Goal: Task Accomplishment & Management: Manage account settings

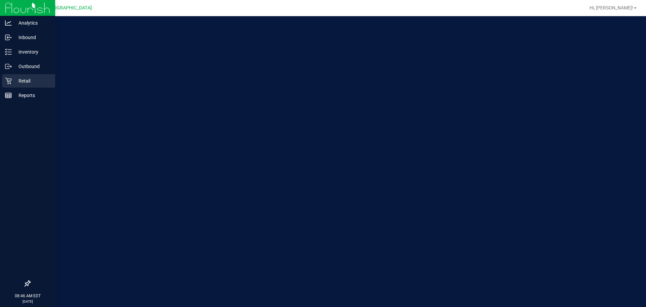
click at [15, 74] on div "Retail" at bounding box center [28, 80] width 53 height 13
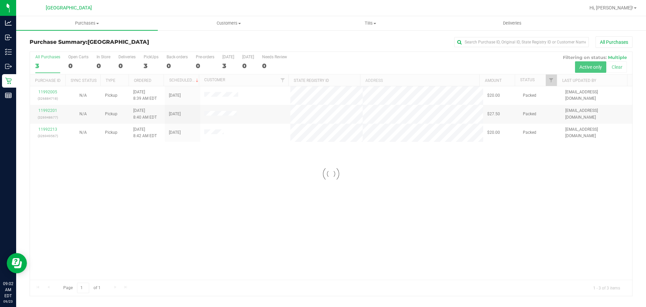
click at [255, 201] on div at bounding box center [331, 174] width 603 height 244
click at [86, 24] on span "Purchases" at bounding box center [87, 23] width 142 height 6
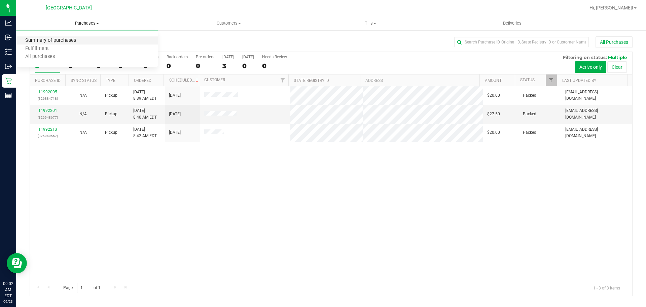
click at [52, 39] on span "Summary of purchases" at bounding box center [50, 41] width 69 height 6
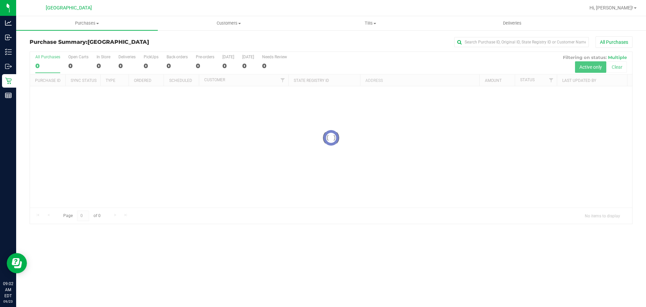
click at [194, 205] on div at bounding box center [331, 138] width 603 height 172
click at [8, 38] on icon at bounding box center [8, 37] width 7 height 7
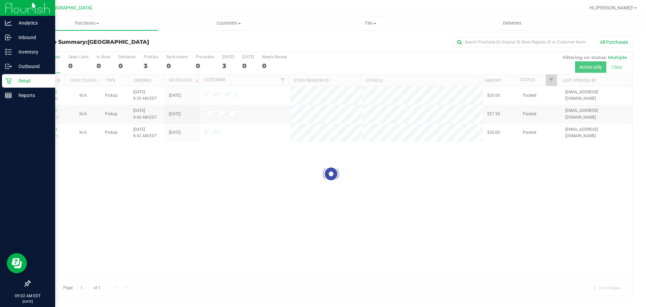
click at [28, 79] on p "Retail" at bounding box center [32, 81] width 40 height 8
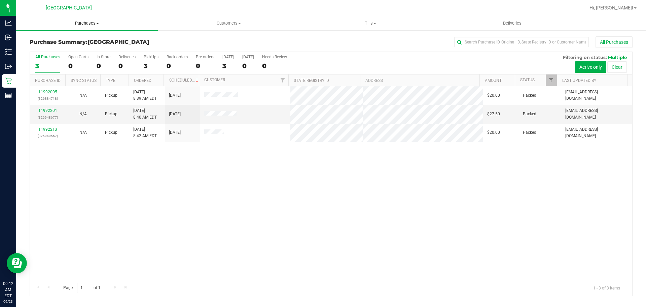
click at [85, 24] on span "Purchases" at bounding box center [87, 23] width 142 height 6
click at [58, 40] on span "Summary of purchases" at bounding box center [50, 41] width 69 height 6
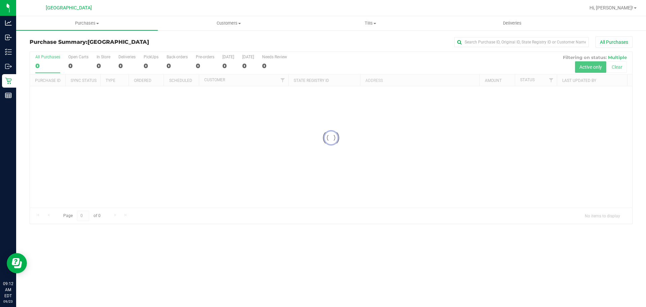
click at [240, 221] on div at bounding box center [331, 138] width 603 height 172
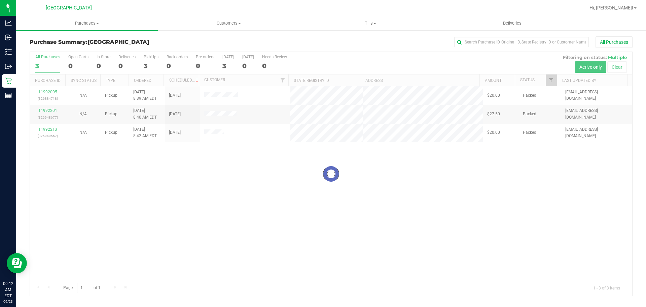
click at [263, 207] on div at bounding box center [331, 174] width 603 height 244
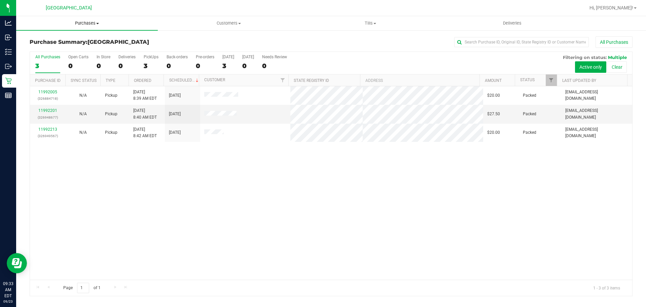
click at [82, 28] on uib-tab-heading "Purchases Summary of purchases Fulfillment All purchases" at bounding box center [87, 23] width 142 height 14
click at [66, 41] on span "Summary of purchases" at bounding box center [50, 41] width 69 height 6
click at [78, 26] on span "Purchases" at bounding box center [87, 23] width 142 height 6
click at [60, 42] on span "Summary of purchases" at bounding box center [50, 41] width 69 height 6
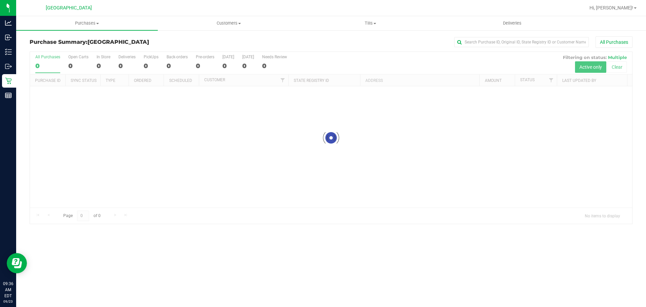
click at [106, 176] on div at bounding box center [331, 138] width 603 height 172
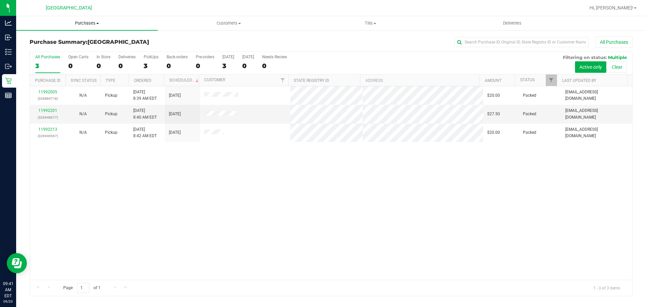
click at [77, 24] on span "Purchases" at bounding box center [87, 23] width 142 height 6
click at [64, 43] on span "Summary of purchases" at bounding box center [50, 41] width 69 height 6
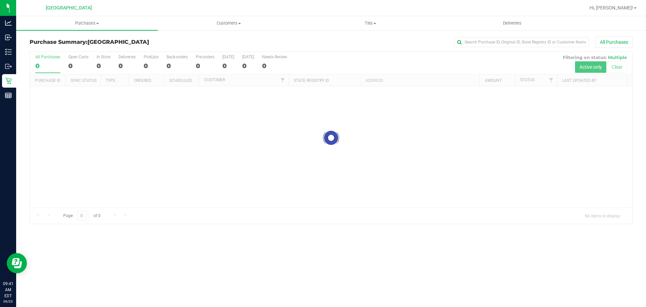
click at [160, 173] on div at bounding box center [331, 138] width 603 height 172
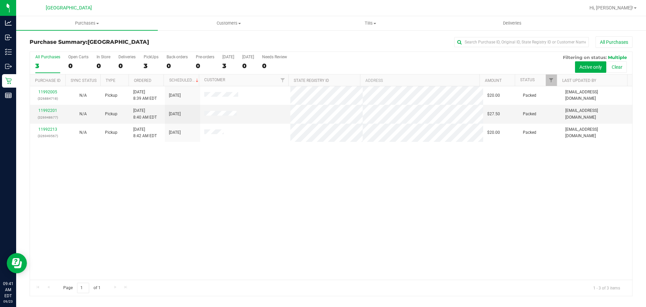
click at [37, 28] on uib-tab-heading "Purchases Summary of purchases Fulfillment All purchases" at bounding box center [87, 23] width 142 height 14
click at [35, 42] on span "Summary of purchases" at bounding box center [50, 41] width 69 height 6
click at [158, 52] on div "All Purchases 3 Open Carts 0 In Store 0 Deliveries 0 PickUps 3 Back-orders 0 Pr…" at bounding box center [331, 54] width 603 height 5
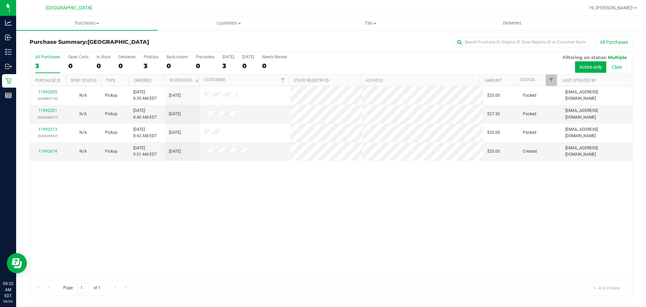
click at [219, 211] on div "11992005 (326884718) N/A Pickup [DATE] 8:39 AM EDT 9/23/2025 $20.00 Packed [EMA…" at bounding box center [331, 182] width 603 height 193
click at [106, 32] on div "Purchase Summary: [GEOGRAPHIC_DATA] All Purchases All Purchases 3 Open Carts 0 …" at bounding box center [331, 166] width 630 height 273
click at [112, 27] on uib-tab-heading "Purchases Summary of purchases Fulfillment All purchases" at bounding box center [87, 23] width 142 height 14
click at [115, 39] on li "Summary of purchases" at bounding box center [87, 41] width 142 height 8
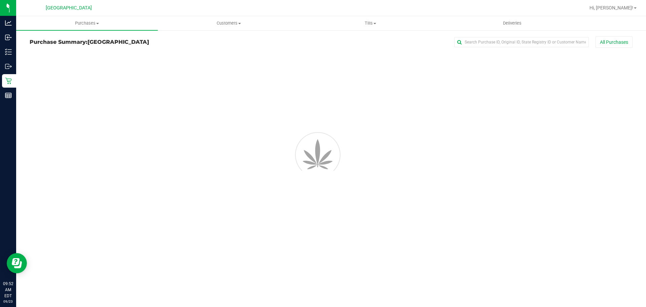
click at [197, 43] on h3 "Purchase Summary: [GEOGRAPHIC_DATA]" at bounding box center [130, 42] width 201 height 6
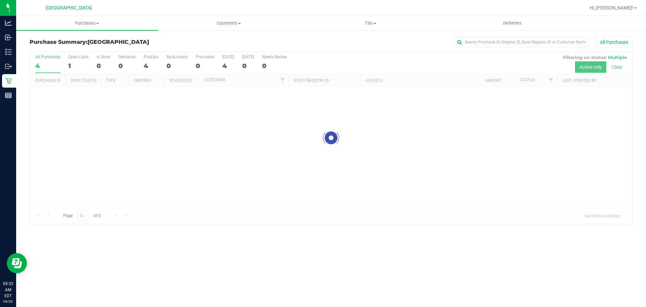
click at [499, 146] on div at bounding box center [331, 138] width 603 height 172
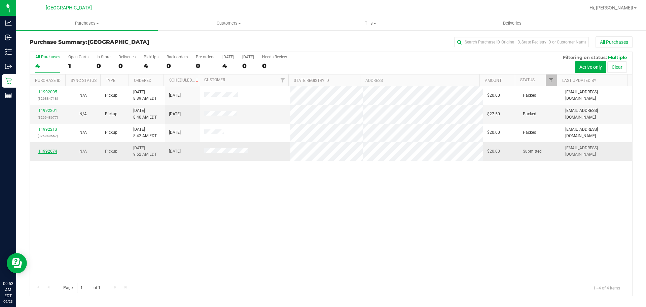
click at [41, 151] on link "11992674" at bounding box center [47, 151] width 19 height 5
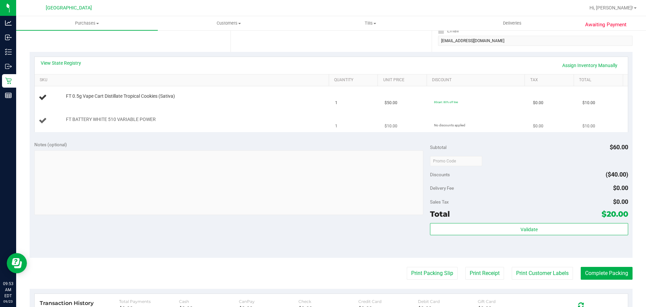
scroll to position [101, 0]
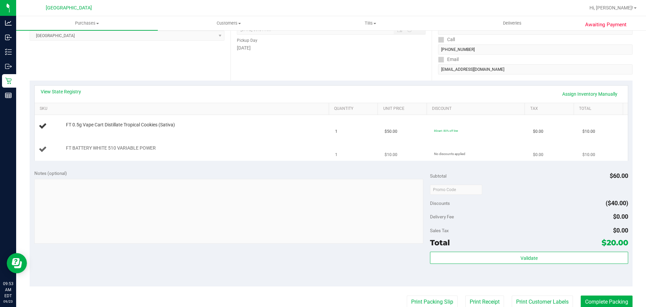
drag, startPoint x: 289, startPoint y: 161, endPoint x: 285, endPoint y: 155, distance: 7.1
click at [285, 155] on td "FT BATTERY WHITE 510 VARIABLE POWER" at bounding box center [183, 149] width 297 height 23
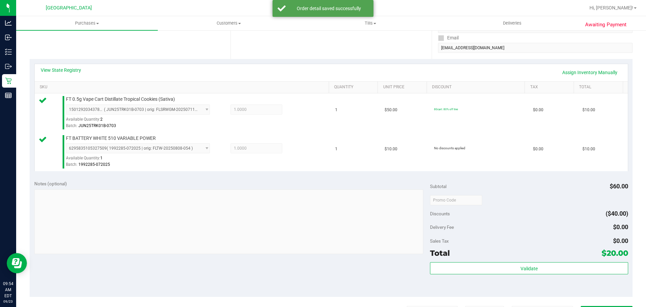
scroll to position [135, 0]
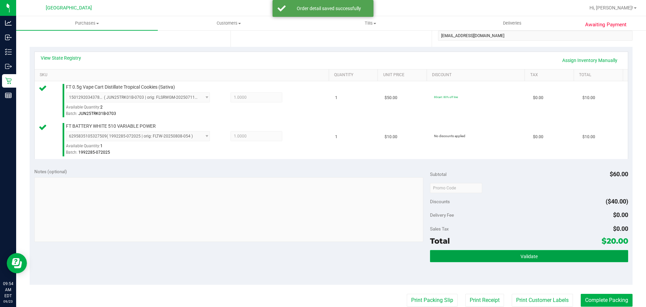
click at [457, 251] on button "Validate" at bounding box center [529, 256] width 198 height 12
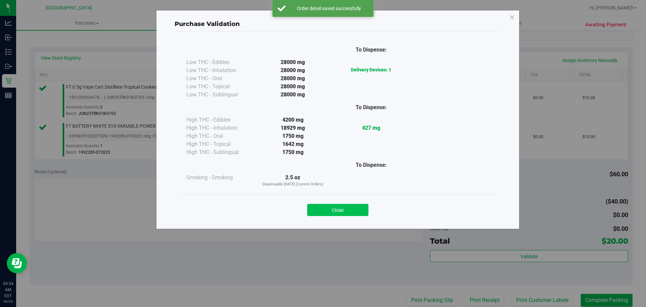
click at [324, 210] on button "Close" at bounding box center [337, 210] width 61 height 12
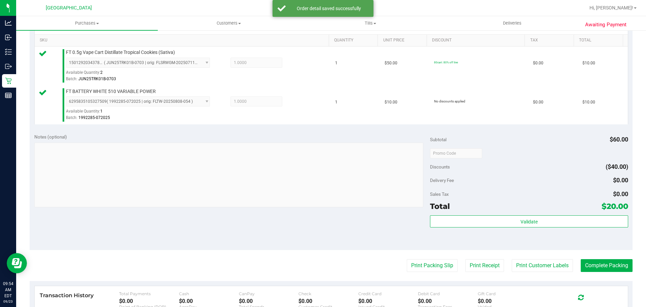
scroll to position [202, 0]
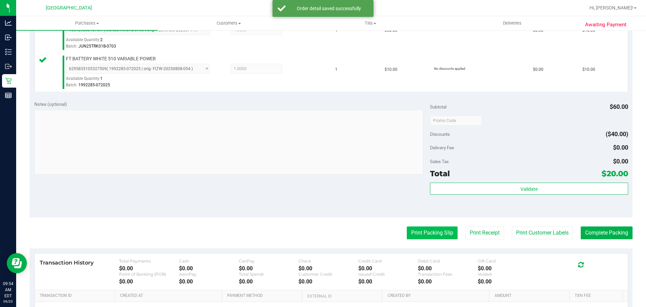
click at [429, 233] on button "Print Packing Slip" at bounding box center [432, 232] width 51 height 13
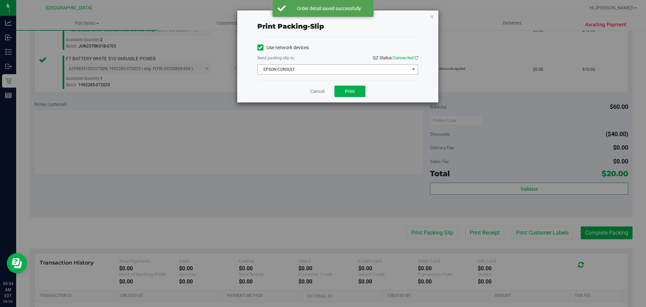
click at [331, 65] on div "Use network devices Send packing-slip to: QZ Status: Connected EPSON-CONSULT Ch…" at bounding box center [338, 58] width 161 height 32
click at [317, 66] on span "EPSON-CONSULT" at bounding box center [334, 69] width 152 height 9
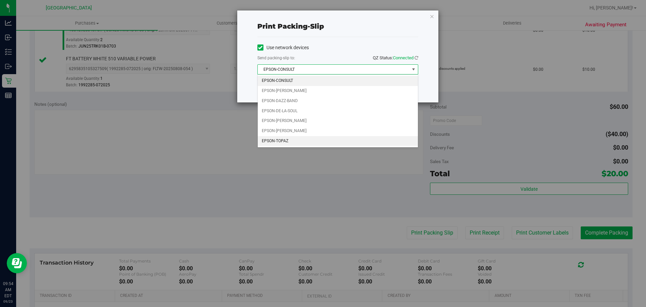
click at [313, 141] on li "EPSON-TOPAZ" at bounding box center [338, 141] width 160 height 10
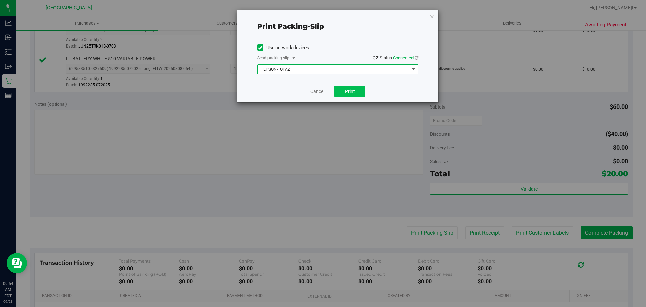
click at [334, 95] on div "Cancel Print" at bounding box center [338, 91] width 161 height 23
click at [336, 93] on button "Print" at bounding box center [350, 91] width 31 height 11
click at [315, 88] on link "Cancel" at bounding box center [317, 91] width 14 height 7
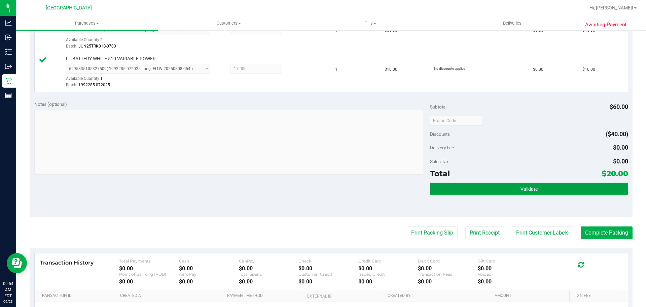
click at [529, 188] on span "Validate" at bounding box center [529, 188] width 17 height 5
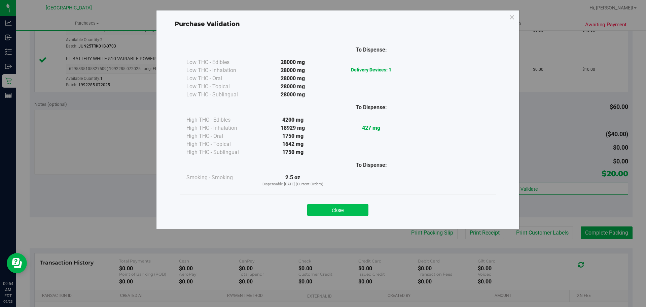
click at [361, 208] on button "Close" at bounding box center [337, 210] width 61 height 12
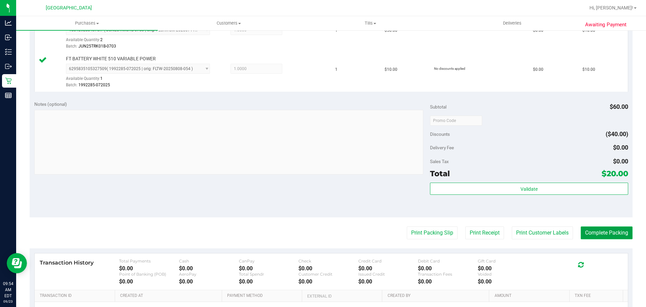
click at [613, 237] on button "Complete Packing" at bounding box center [607, 232] width 52 height 13
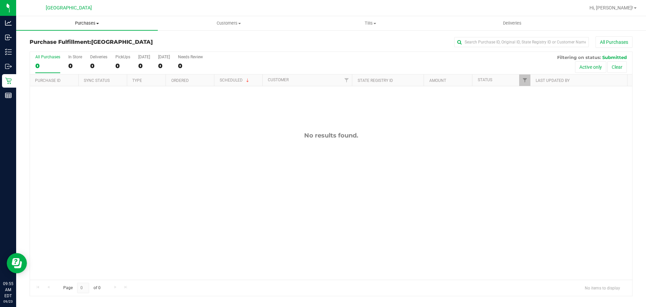
click at [83, 19] on uib-tab-heading "Purchases Summary of purchases Fulfillment All purchases" at bounding box center [87, 23] width 142 height 14
click at [87, 37] on li "Summary of purchases" at bounding box center [87, 41] width 142 height 8
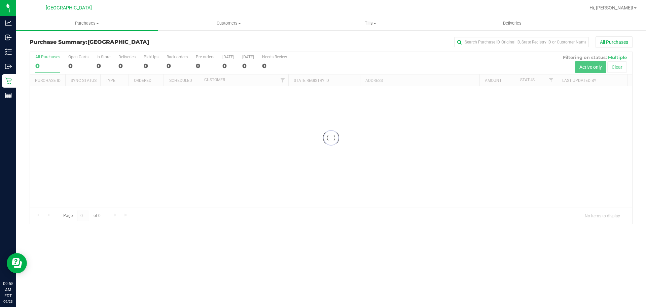
click at [197, 45] on div "Purchase Summary: [GEOGRAPHIC_DATA] All Purchases" at bounding box center [331, 43] width 603 height 15
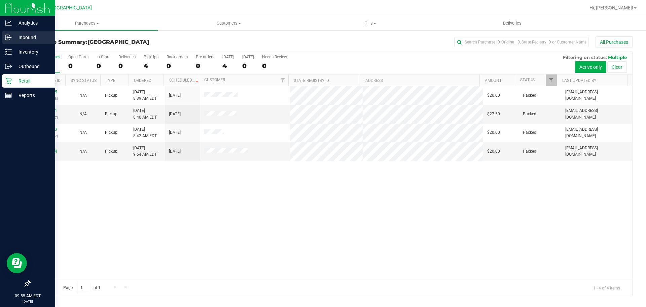
click at [46, 33] on div "Inbound" at bounding box center [28, 37] width 53 height 13
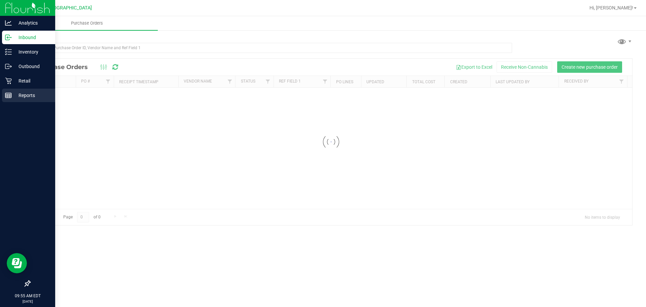
click at [14, 97] on p "Reports" at bounding box center [32, 95] width 40 height 8
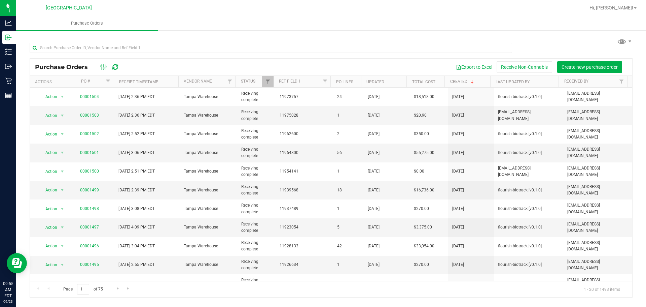
click at [230, 30] on ul "Purchase Orders" at bounding box center [339, 23] width 646 height 14
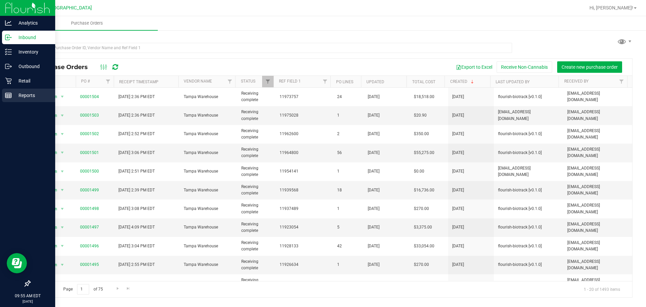
click at [9, 101] on div "Reports" at bounding box center [28, 95] width 53 height 13
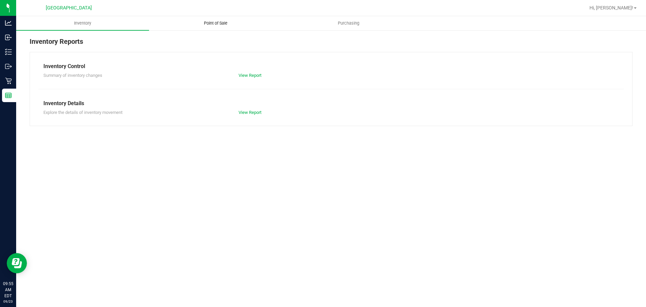
click at [176, 21] on uib-tab-heading "Point of Sale" at bounding box center [215, 22] width 132 height 13
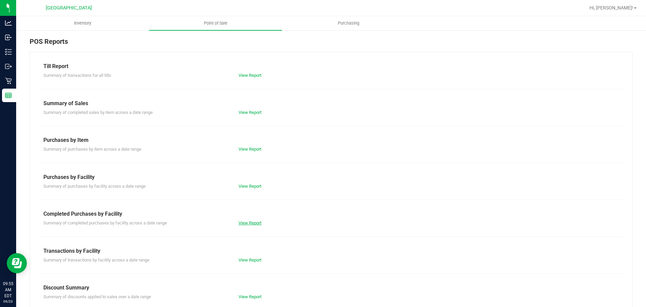
click at [254, 225] on link "View Report" at bounding box center [250, 222] width 23 height 5
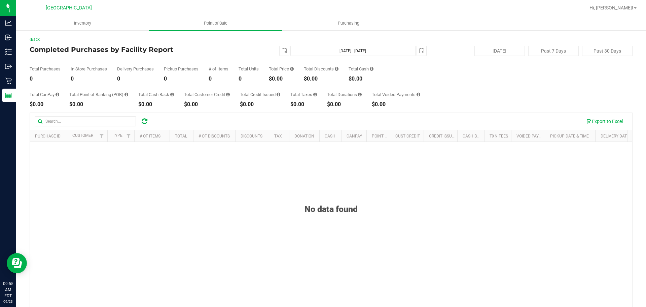
click at [258, 49] on div "[DATE] [DATE] - [DATE] [DATE]" at bounding box center [329, 51] width 206 height 10
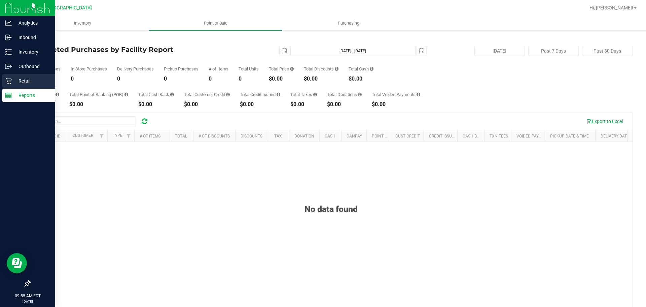
click at [9, 78] on icon at bounding box center [8, 80] width 7 height 7
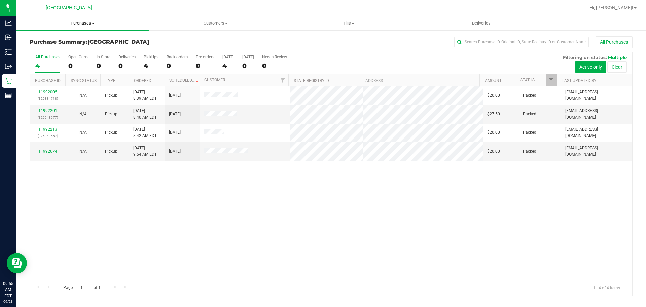
click at [99, 16] on uib-tab-heading "Purchases Summary of purchases Fulfillment All purchases" at bounding box center [82, 23] width 133 height 14
click at [107, 39] on li "Summary of purchases" at bounding box center [82, 41] width 133 height 8
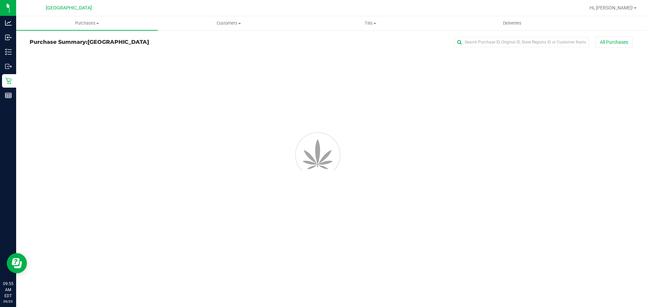
click at [206, 42] on h3 "Purchase Summary: [GEOGRAPHIC_DATA]" at bounding box center [130, 42] width 201 height 6
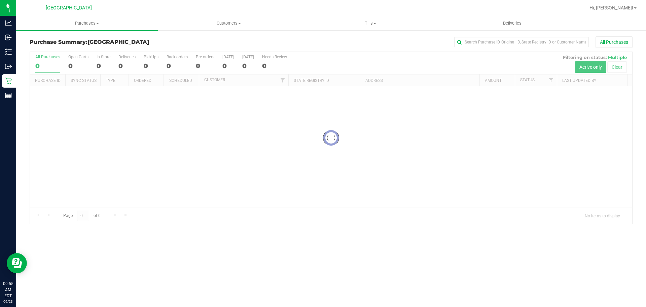
click at [419, 165] on div at bounding box center [331, 138] width 603 height 172
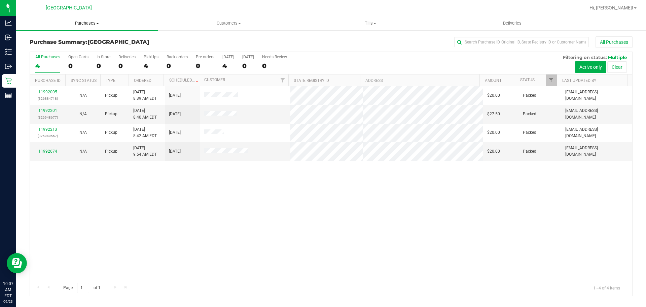
click at [116, 22] on span "Purchases" at bounding box center [87, 23] width 142 height 6
click at [106, 38] on li "Summary of purchases" at bounding box center [87, 41] width 142 height 8
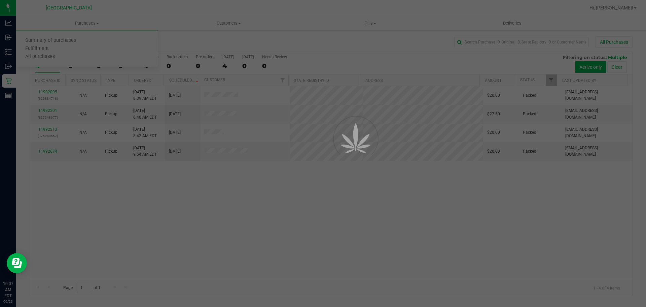
click at [443, 200] on div at bounding box center [323, 153] width 646 height 307
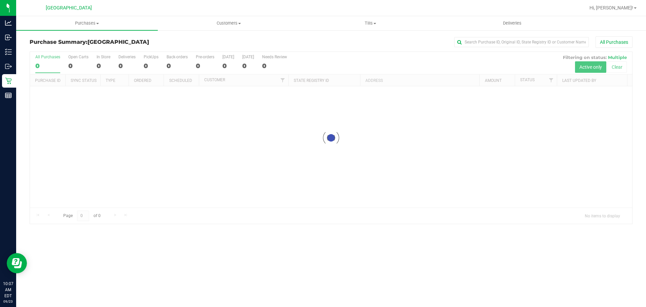
click at [263, 186] on div at bounding box center [331, 138] width 603 height 172
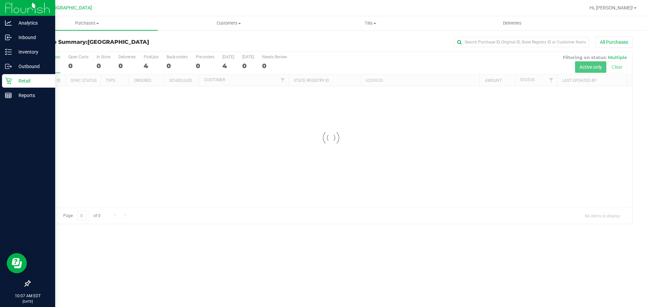
click at [12, 78] on p "Retail" at bounding box center [32, 81] width 40 height 8
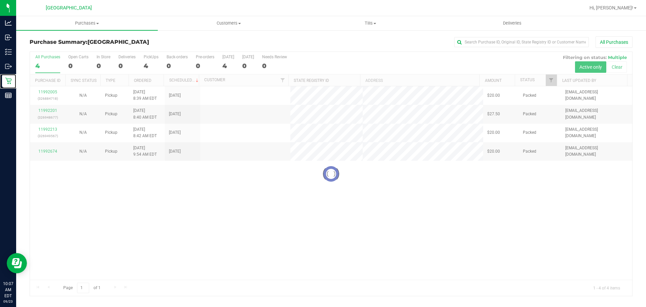
click at [182, 154] on div at bounding box center [331, 174] width 603 height 244
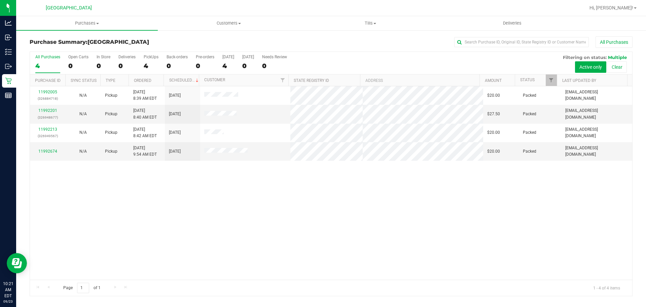
click at [41, 66] on div "4" at bounding box center [47, 66] width 25 height 8
click at [0, 0] on input "All Purchases 4" at bounding box center [0, 0] width 0 height 0
click at [411, 225] on div "11992005 (326884718) N/A Pickup [DATE] 8:39 AM EDT 9/23/2025 $20.00 Packed [EMA…" at bounding box center [331, 182] width 603 height 193
click at [97, 19] on uib-tab-heading "Purchases Summary of purchases Fulfillment All purchases" at bounding box center [87, 23] width 142 height 14
click at [107, 47] on li "Fulfillment" at bounding box center [87, 49] width 142 height 8
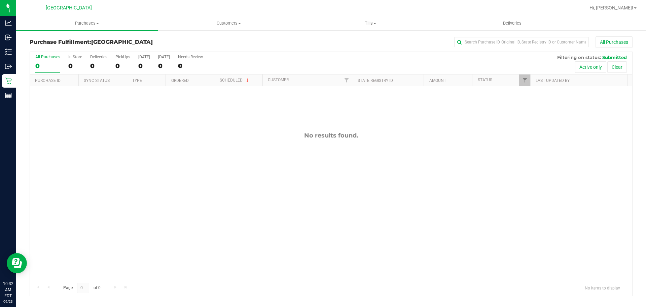
click at [132, 194] on div "No results found." at bounding box center [331, 205] width 603 height 239
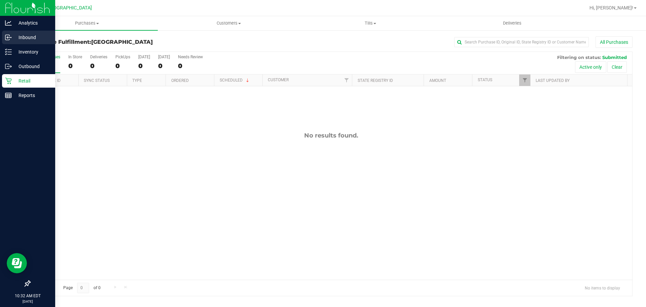
click at [2, 34] on link "Inbound" at bounding box center [27, 38] width 55 height 14
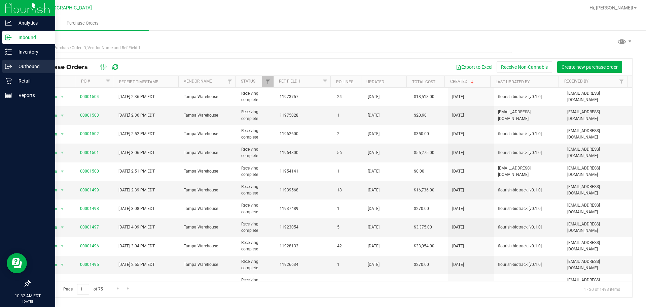
click at [18, 68] on p "Outbound" at bounding box center [32, 66] width 40 height 8
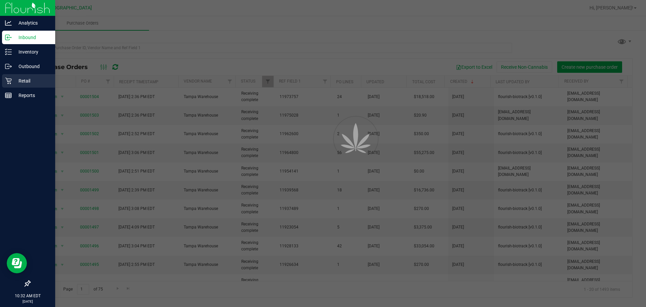
click at [28, 81] on p "Retail" at bounding box center [32, 81] width 40 height 8
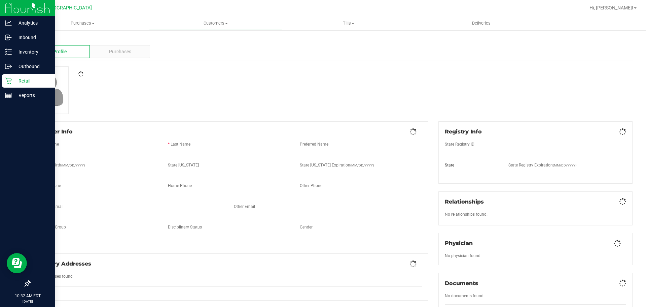
click at [9, 80] on icon at bounding box center [8, 80] width 7 height 7
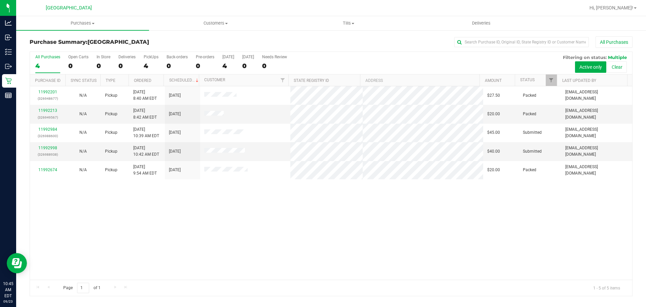
click at [159, 215] on div "11992201 (326948677) N/A Pickup [DATE] 8:40 AM EDT 9/23/2025 $27.50 Packed [EMA…" at bounding box center [331, 182] width 603 height 193
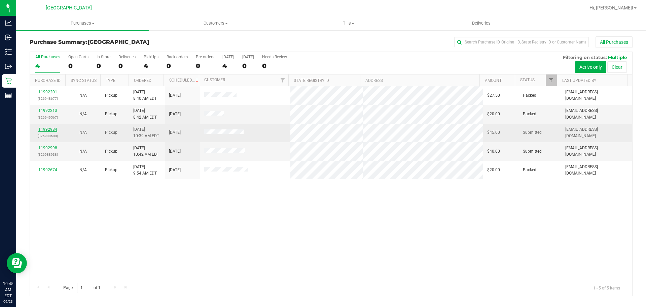
click at [43, 131] on link "11992984" at bounding box center [47, 129] width 19 height 5
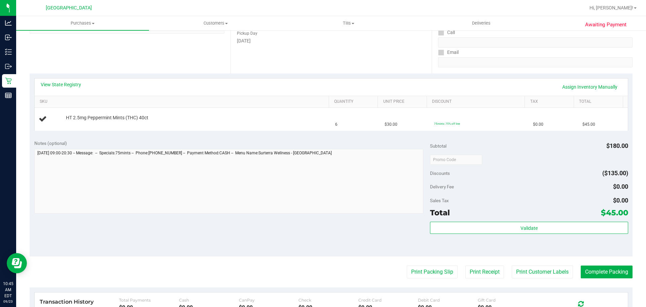
scroll to position [113, 0]
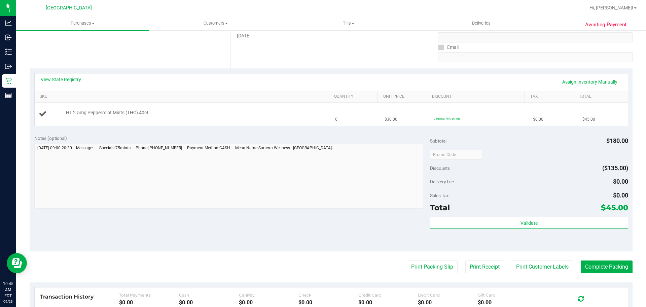
click at [281, 115] on div "HT 2.5mg Peppermint Mints (THC) 40ct" at bounding box center [194, 112] width 263 height 7
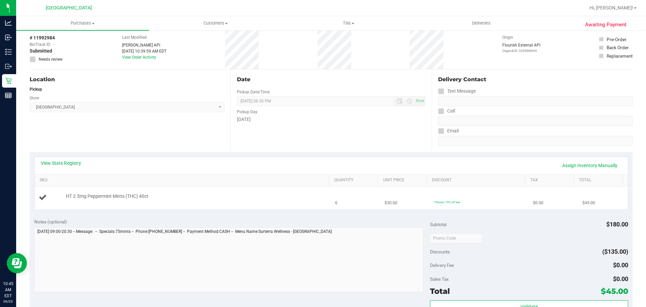
scroll to position [30, 0]
click at [335, 202] on span "6" at bounding box center [336, 202] width 2 height 6
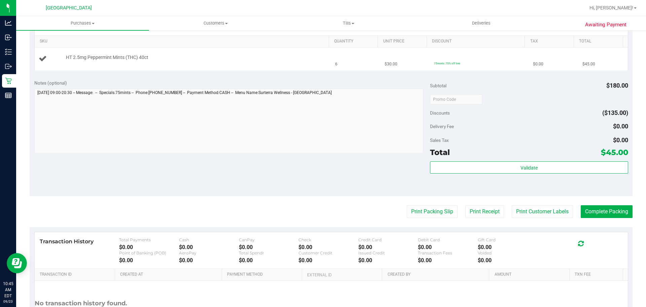
scroll to position [171, 0]
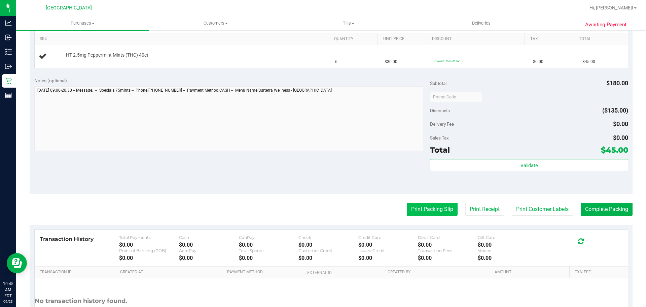
click at [435, 203] on button "Print Packing Slip" at bounding box center [432, 209] width 51 height 13
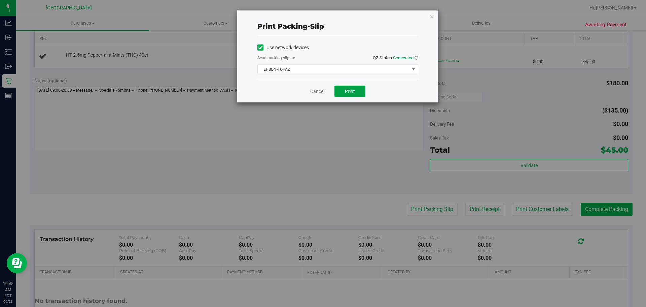
click at [348, 96] on button "Print" at bounding box center [350, 91] width 31 height 11
click at [321, 92] on link "Cancel" at bounding box center [317, 91] width 14 height 7
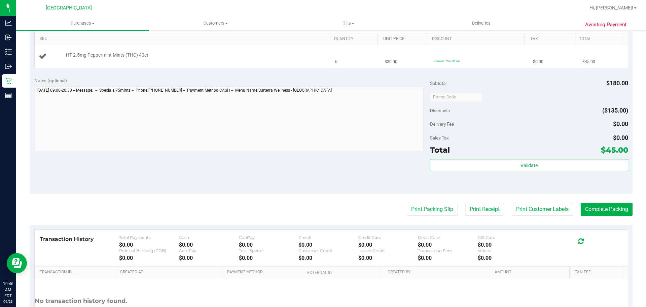
click at [274, 57] on div "HT 2.5mg Peppermint Mints (THC) 40ct" at bounding box center [194, 55] width 263 height 7
click at [355, 55] on td "6" at bounding box center [355, 56] width 49 height 23
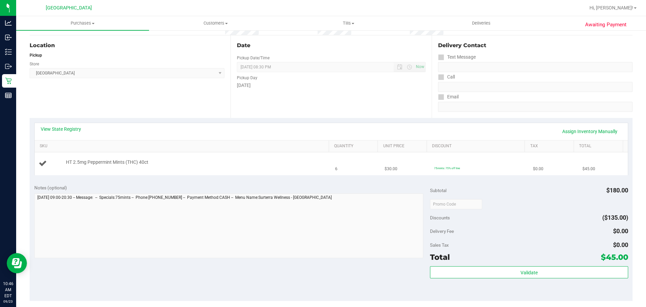
scroll to position [60, 0]
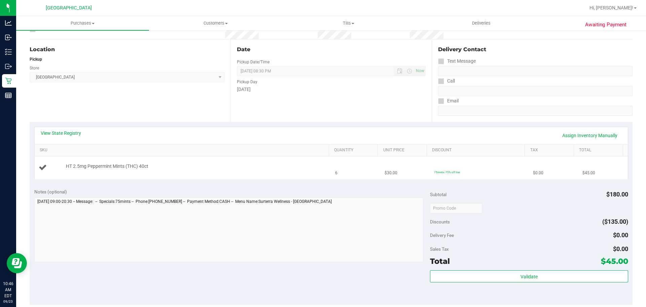
click at [347, 167] on td "6" at bounding box center [355, 167] width 49 height 23
click at [363, 172] on td "6" at bounding box center [355, 167] width 49 height 23
click at [371, 105] on div "Date Pickup Date/Time [DATE] Now [DATE] 08:30 PM Now Pickup Day [DATE]" at bounding box center [331, 80] width 201 height 82
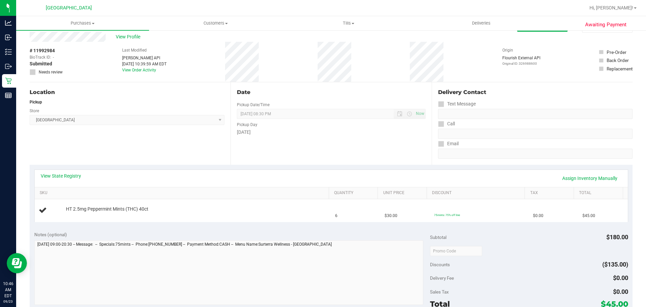
scroll to position [12, 0]
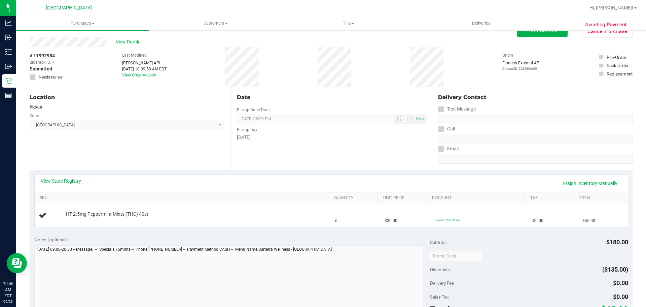
click at [169, 199] on link "SKU" at bounding box center [183, 197] width 287 height 5
click at [40, 195] on link "SKU" at bounding box center [183, 197] width 287 height 5
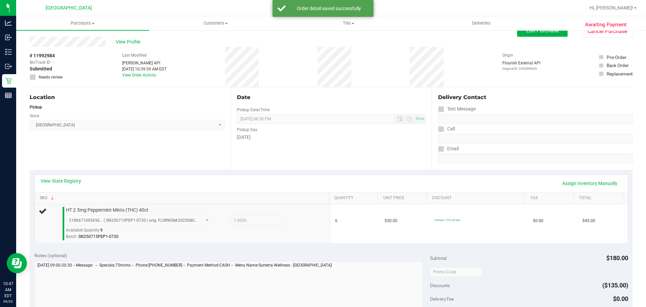
click at [40, 195] on link "SKU" at bounding box center [183, 197] width 287 height 5
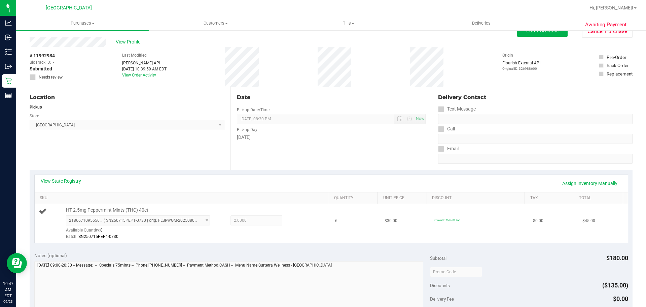
click at [335, 219] on span "6" at bounding box center [336, 220] width 2 height 6
click at [335, 227] on td "6" at bounding box center [355, 223] width 49 height 39
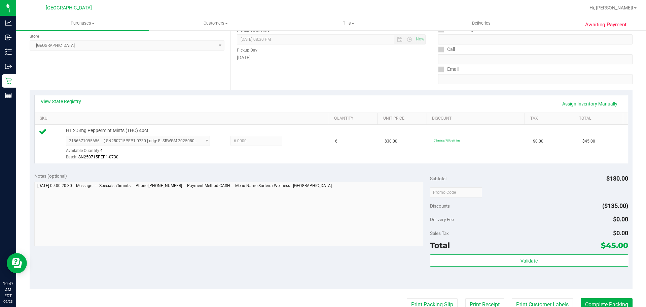
scroll to position [108, 0]
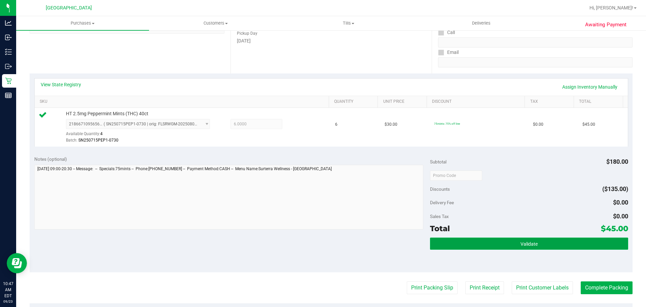
click at [490, 244] on button "Validate" at bounding box center [529, 243] width 198 height 12
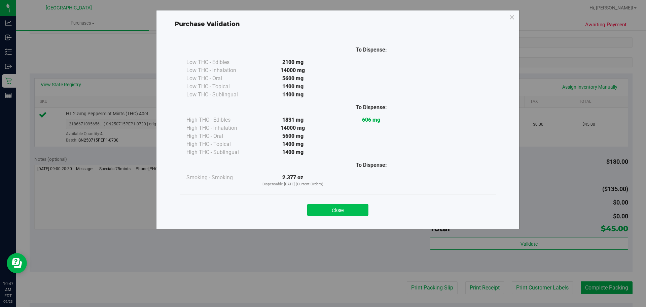
click at [337, 213] on button "Close" at bounding box center [337, 210] width 61 height 12
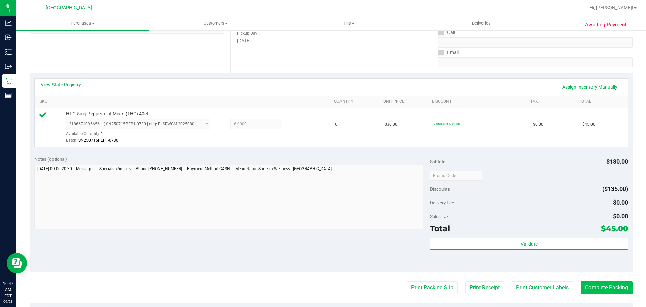
click at [596, 283] on button "Complete Packing" at bounding box center [607, 287] width 52 height 13
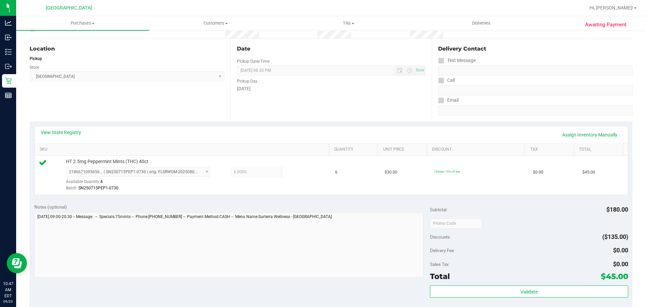
scroll to position [0, 0]
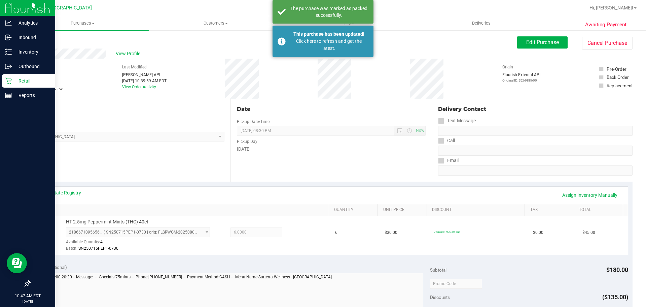
click at [12, 83] on p "Retail" at bounding box center [32, 81] width 40 height 8
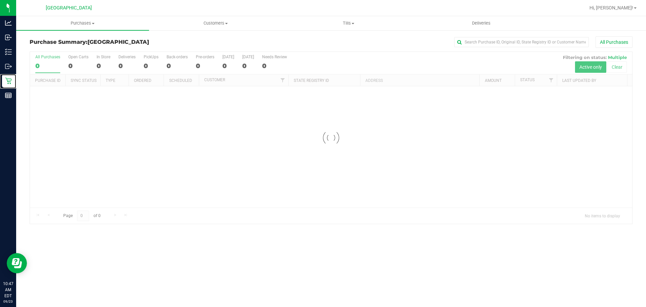
click at [379, 208] on div at bounding box center [331, 138] width 603 height 172
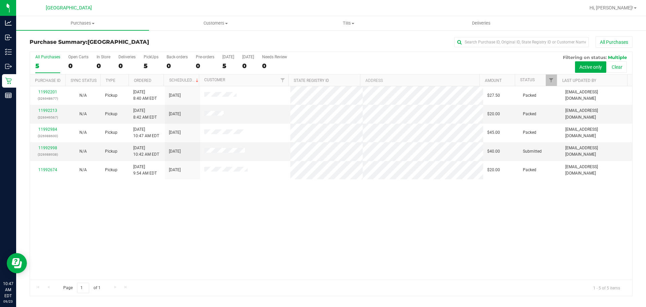
click at [474, 243] on div "11992201 (326948677) N/A Pickup [DATE] 8:40 AM EDT 9/23/2025 $27.50 Packed [EMA…" at bounding box center [331, 182] width 603 height 193
click at [472, 230] on div "11992201 (326948677) N/A Pickup [DATE] 8:40 AM EDT 9/23/2025 $27.50 Packed [EMA…" at bounding box center [331, 182] width 603 height 193
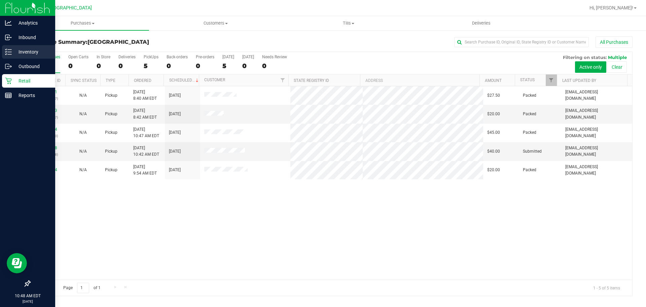
click at [5, 51] on icon at bounding box center [8, 51] width 7 height 7
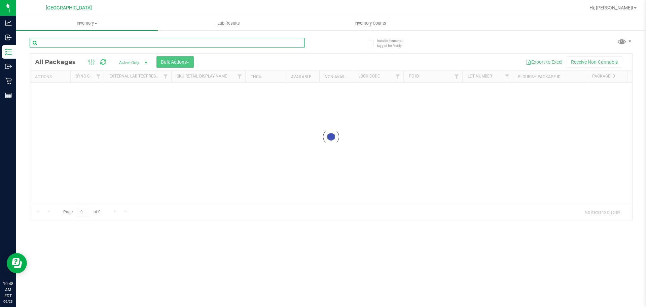
click at [127, 43] on input "text" at bounding box center [167, 43] width 275 height 10
type input "4226046255065726"
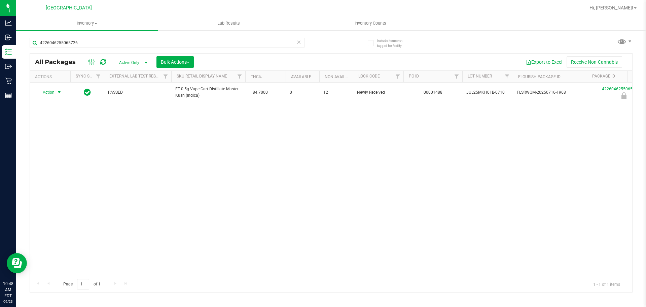
click at [53, 94] on span "Action" at bounding box center [46, 92] width 18 height 9
click at [69, 167] on li "Unlock package" at bounding box center [58, 172] width 43 height 10
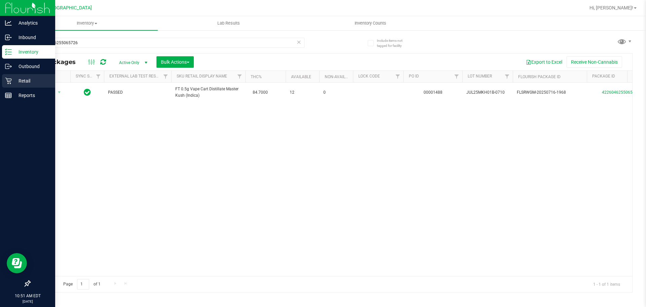
click at [1, 86] on link "Retail" at bounding box center [27, 81] width 55 height 14
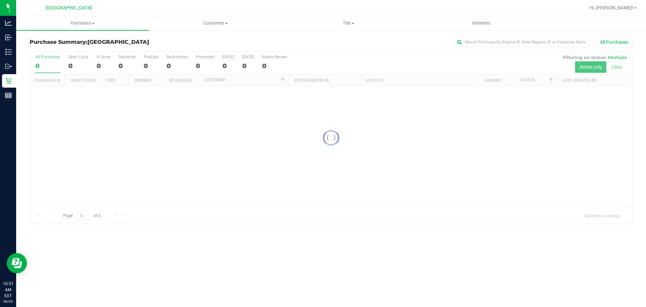
click at [166, 183] on div at bounding box center [331, 138] width 603 height 172
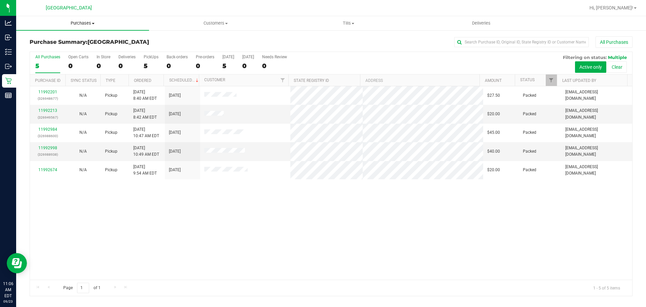
click at [92, 22] on span "Purchases" at bounding box center [82, 23] width 133 height 6
click at [58, 42] on span "Summary of purchases" at bounding box center [50, 41] width 69 height 6
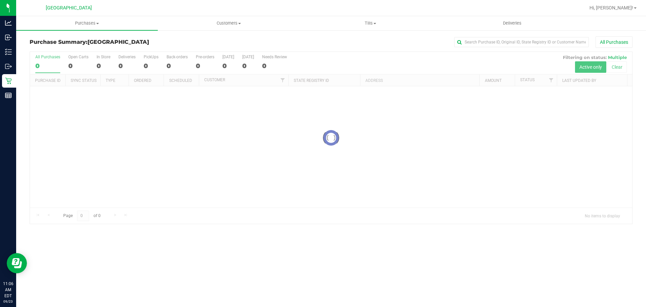
click at [153, 175] on div at bounding box center [331, 138] width 603 height 172
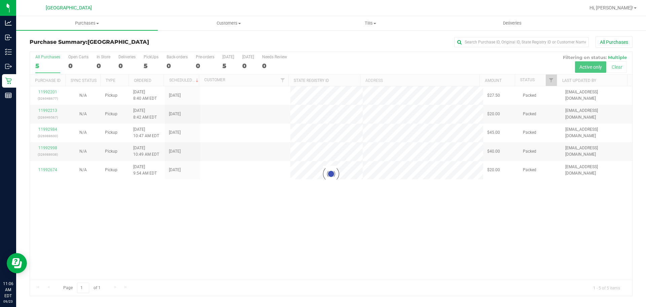
click at [123, 165] on div at bounding box center [331, 174] width 603 height 244
click at [151, 202] on div at bounding box center [331, 174] width 603 height 244
click at [172, 157] on div at bounding box center [331, 174] width 603 height 244
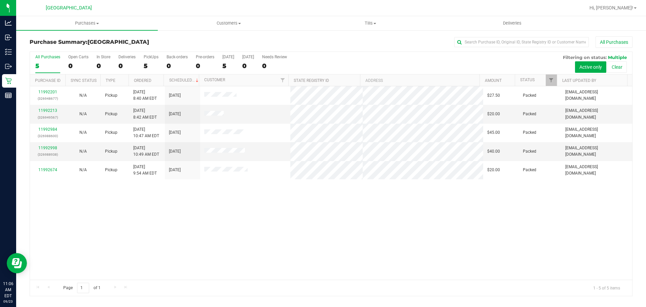
click at [230, 214] on div "11992201 (326948677) N/A Pickup [DATE] 8:40 AM EDT 9/23/2025 $27.50 Packed [EMA…" at bounding box center [331, 182] width 603 height 193
